Goal: Task Accomplishment & Management: Use online tool/utility

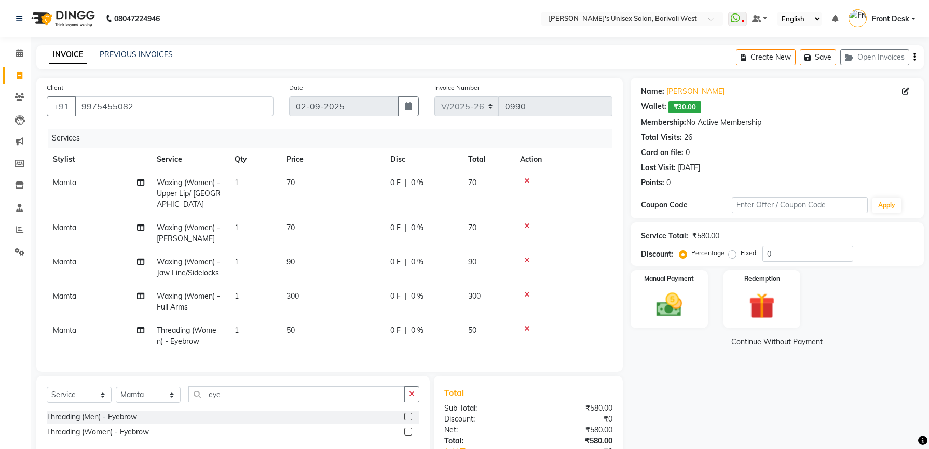
select select "4025"
select select "service"
click at [169, 403] on select "Select Stylist Front Desk [PERSON_NAME] Mamta [PERSON_NAME] Yash" at bounding box center [148, 395] width 65 height 16
select select "20338"
click at [116, 397] on select "Select Stylist Front Desk [PERSON_NAME] Mamta [PERSON_NAME] Yash" at bounding box center [148, 395] width 65 height 16
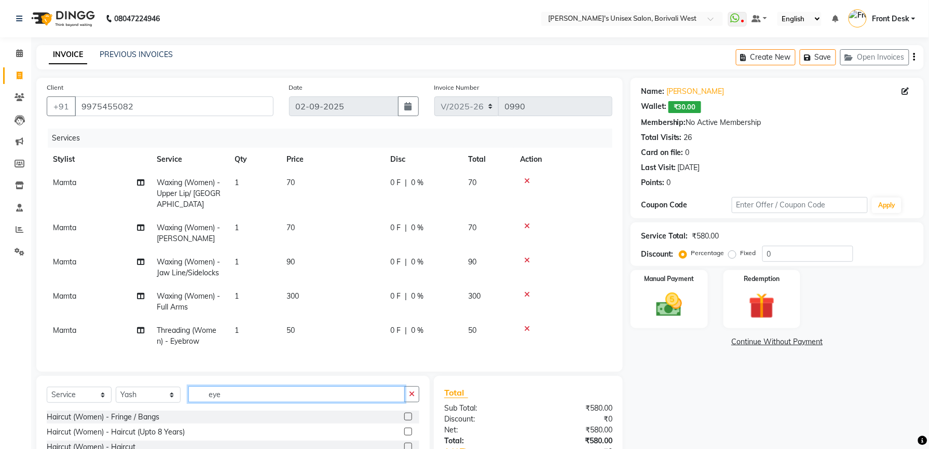
click at [243, 403] on input "eye" at bounding box center [296, 395] width 216 height 16
type input "e"
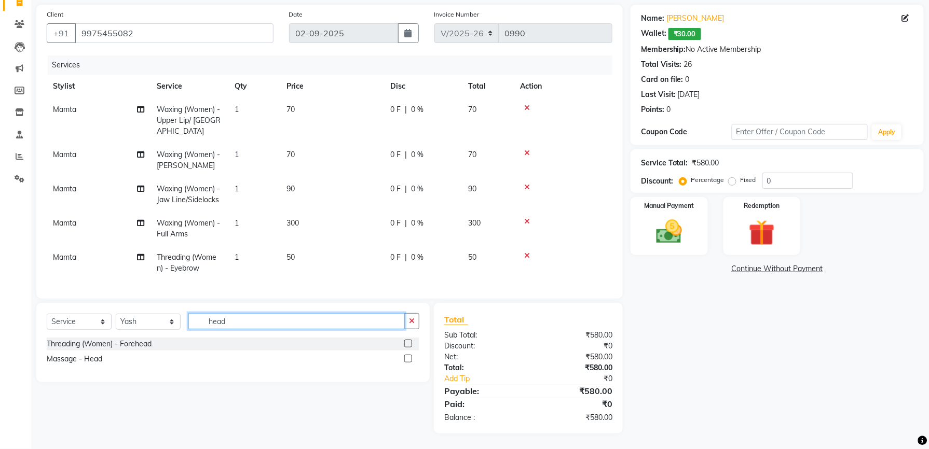
scroll to position [81, 0]
type input "head"
click at [408, 357] on label at bounding box center [408, 359] width 8 height 8
click at [408, 357] on input "checkbox" at bounding box center [407, 359] width 7 height 7
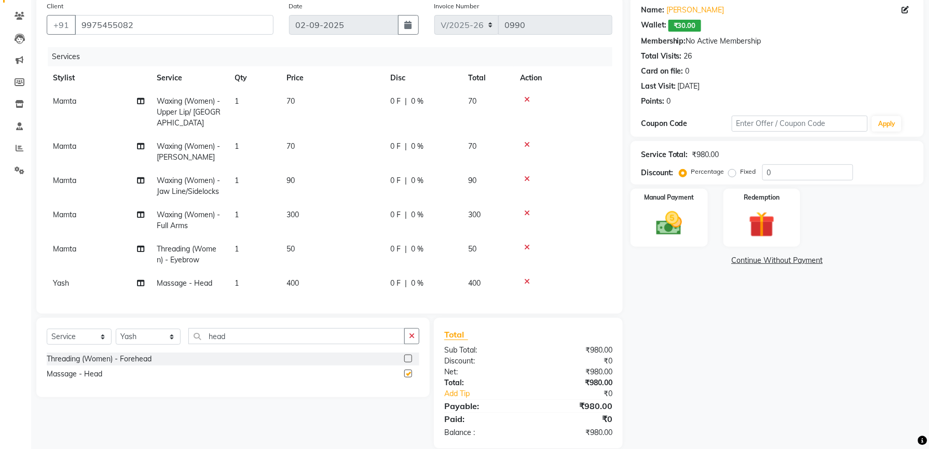
checkbox input "false"
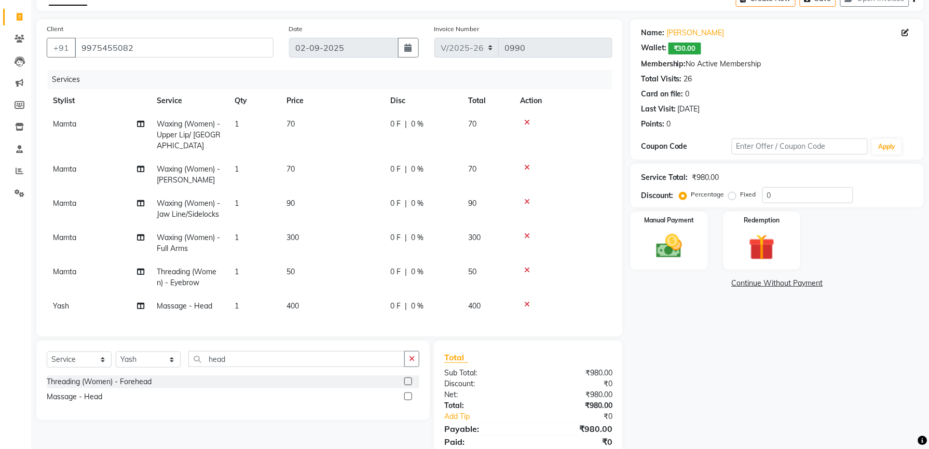
scroll to position [59, 0]
click at [679, 244] on img at bounding box center [669, 245] width 44 height 31
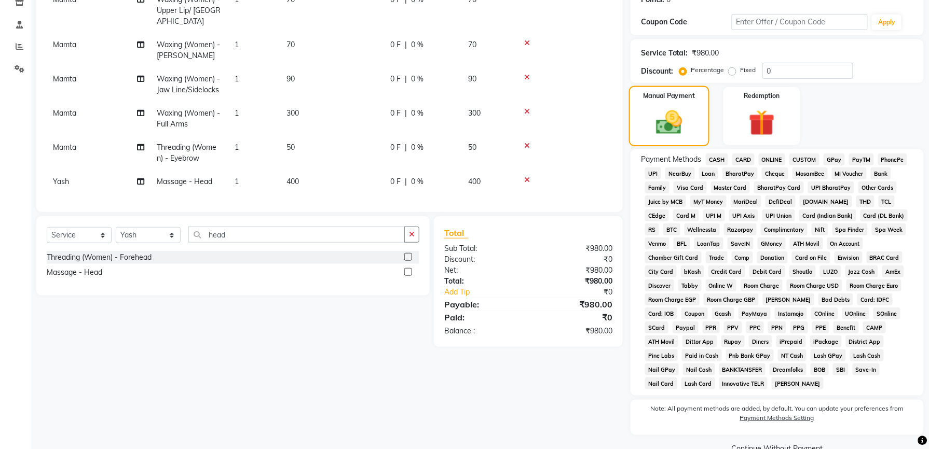
scroll to position [194, 0]
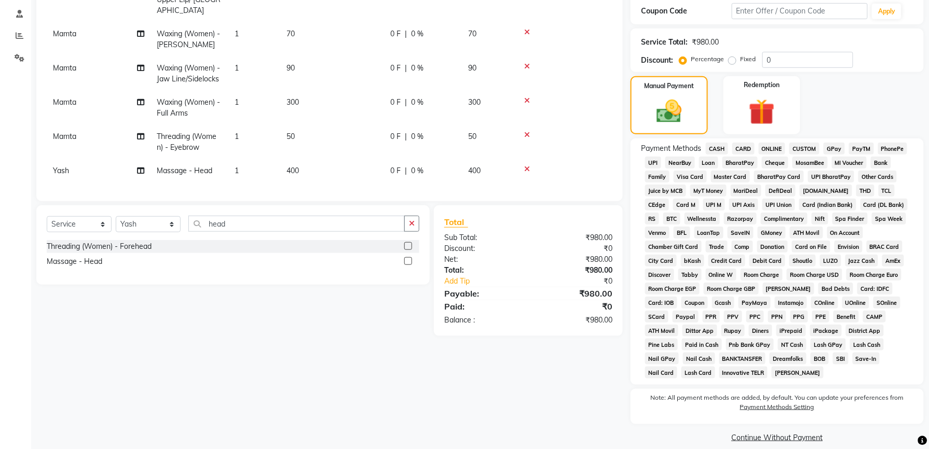
click at [829, 148] on span "GPay" at bounding box center [833, 149] width 21 height 12
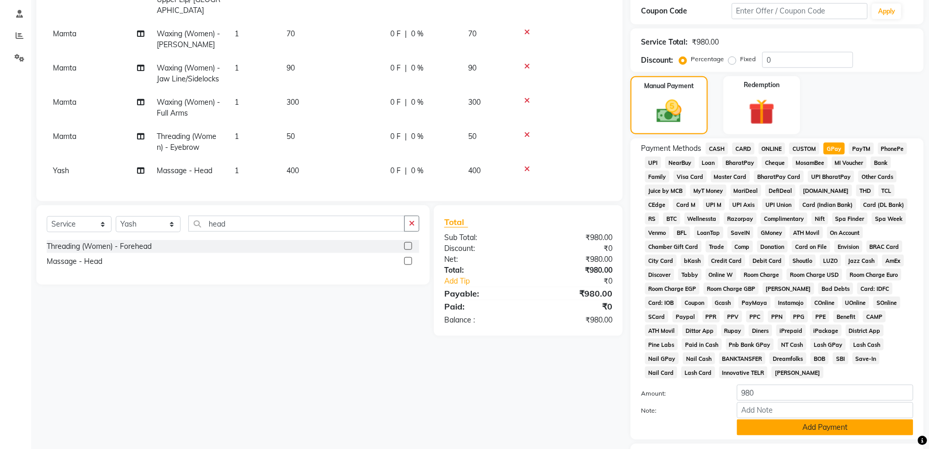
click at [832, 420] on button "Add Payment" at bounding box center [825, 428] width 176 height 16
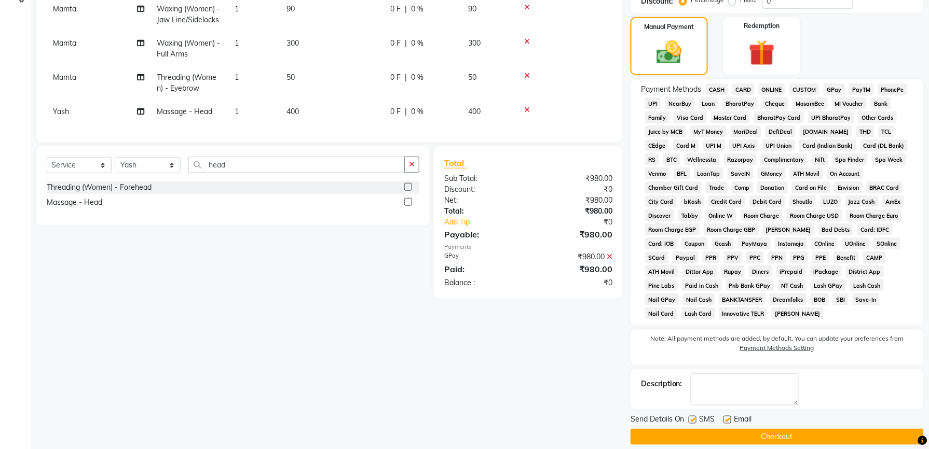
scroll to position [254, 0]
click at [692, 416] on label at bounding box center [692, 420] width 8 height 8
click at [692, 417] on input "checkbox" at bounding box center [691, 420] width 7 height 7
checkbox input "false"
click at [832, 89] on span "GPay" at bounding box center [833, 89] width 21 height 12
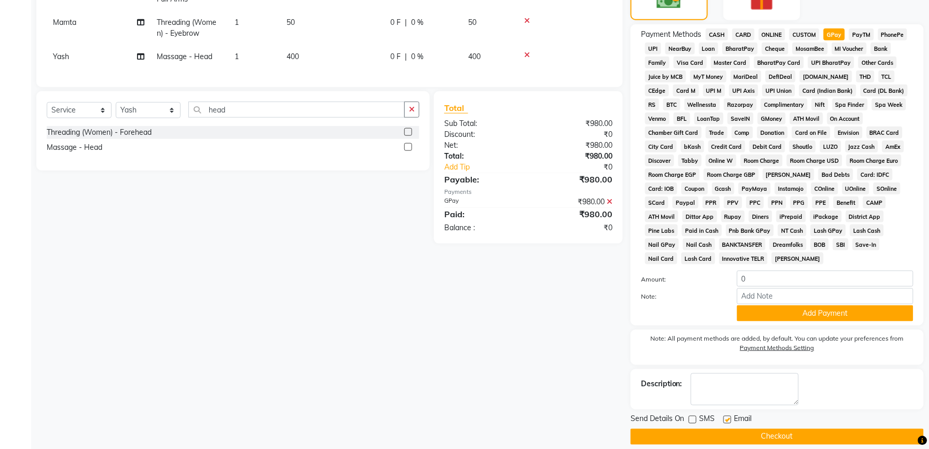
scroll to position [309, 0]
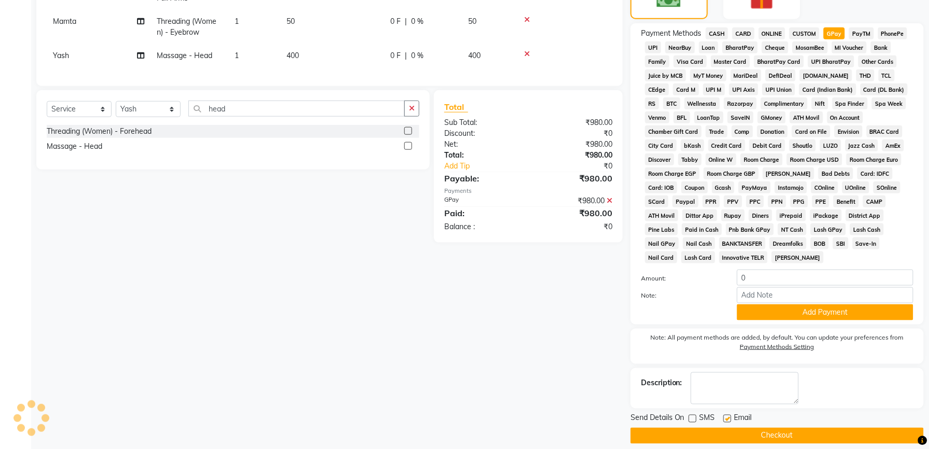
click at [692, 428] on button "Checkout" at bounding box center [776, 436] width 293 height 16
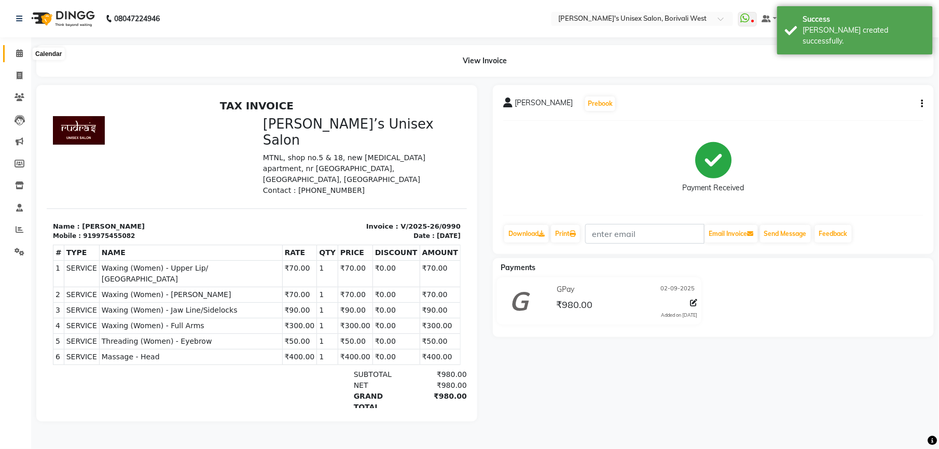
click at [21, 51] on icon at bounding box center [19, 53] width 7 height 8
